Goal: Task Accomplishment & Management: Use online tool/utility

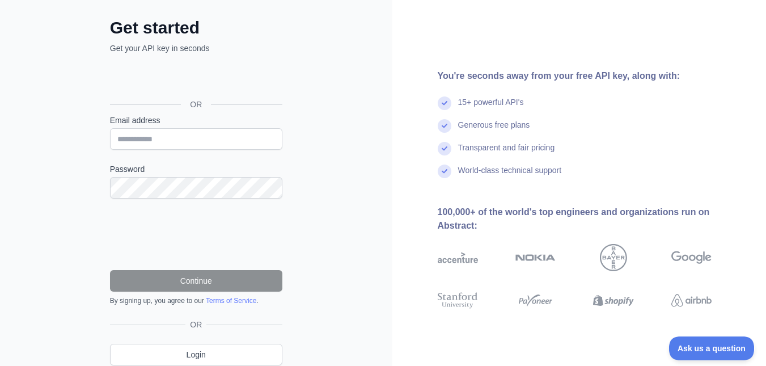
scroll to position [69, 0]
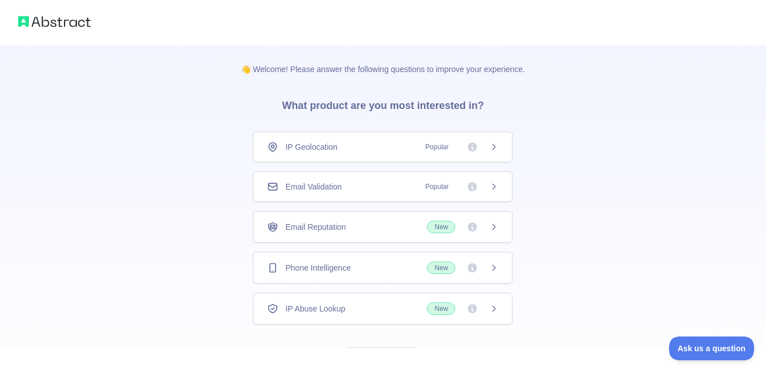
click at [625, 147] on div "👋 Welcome! Please answer the following questions to improve your experience. Wh…" at bounding box center [383, 209] width 766 height 418
click at [617, 148] on div "👋 Welcome! Please answer the following questions to improve your experience. Wh…" at bounding box center [383, 209] width 766 height 418
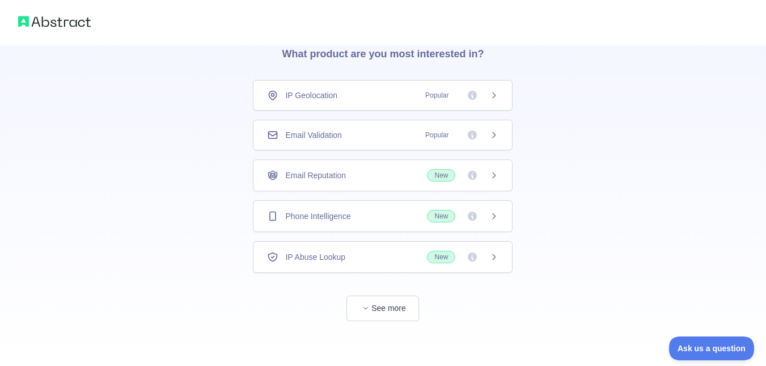
scroll to position [52, 0]
click at [378, 307] on button "See more" at bounding box center [383, 308] width 73 height 26
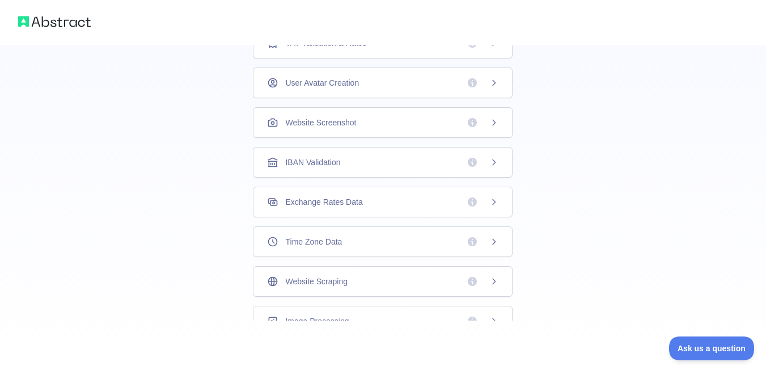
scroll to position [45, 0]
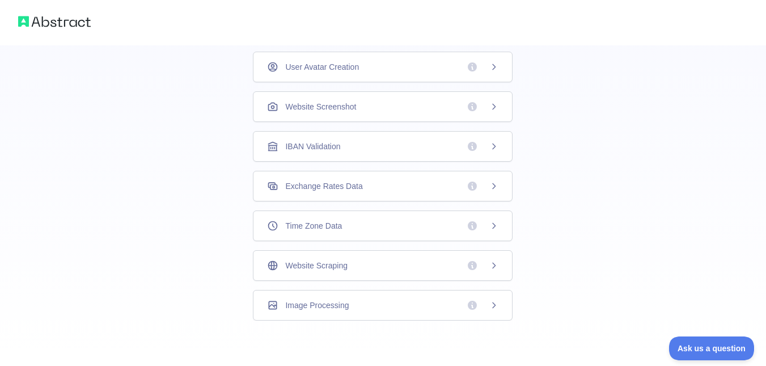
click at [363, 265] on div "Website Scraping" at bounding box center [382, 265] width 231 height 11
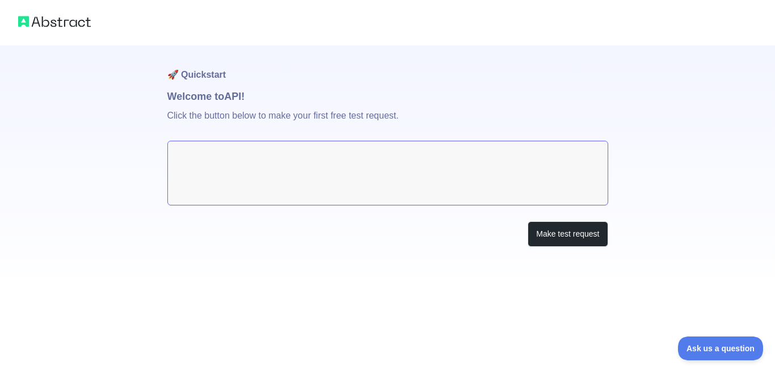
click at [417, 168] on textarea at bounding box center [387, 173] width 441 height 65
click at [546, 237] on button "Make test request" at bounding box center [568, 234] width 80 height 26
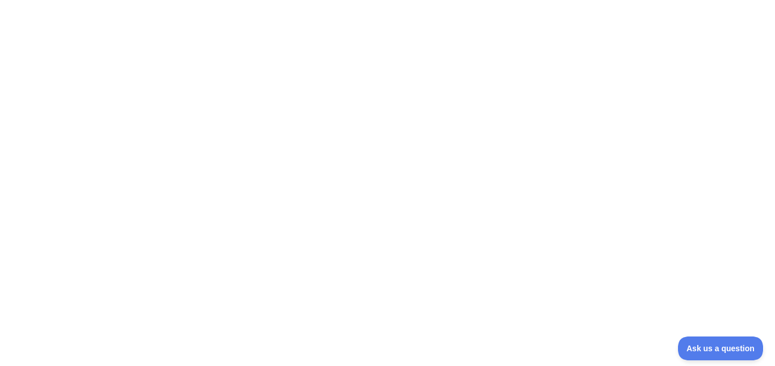
click at [579, 193] on div at bounding box center [387, 183] width 775 height 366
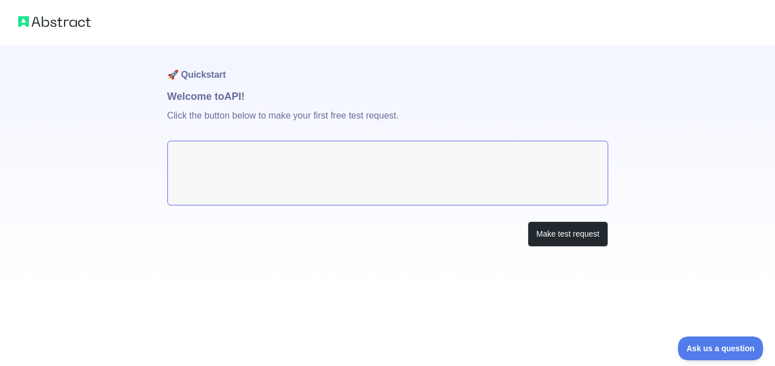
click at [371, 242] on div "Make test request" at bounding box center [387, 234] width 441 height 26
click at [543, 238] on button "Make test request" at bounding box center [568, 234] width 80 height 26
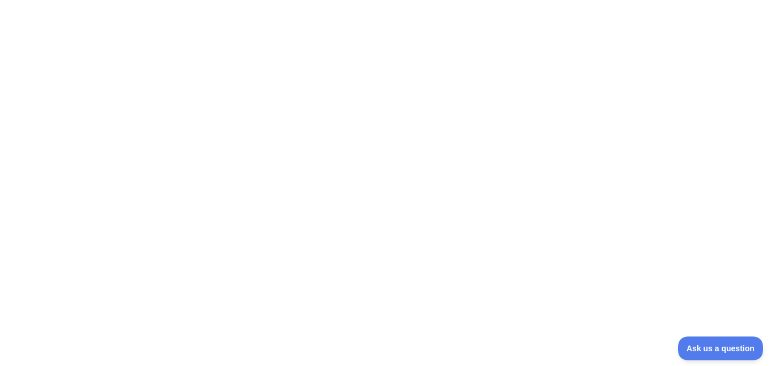
click at [543, 238] on div at bounding box center [387, 183] width 775 height 366
